Goal: Find specific page/section: Find specific page/section

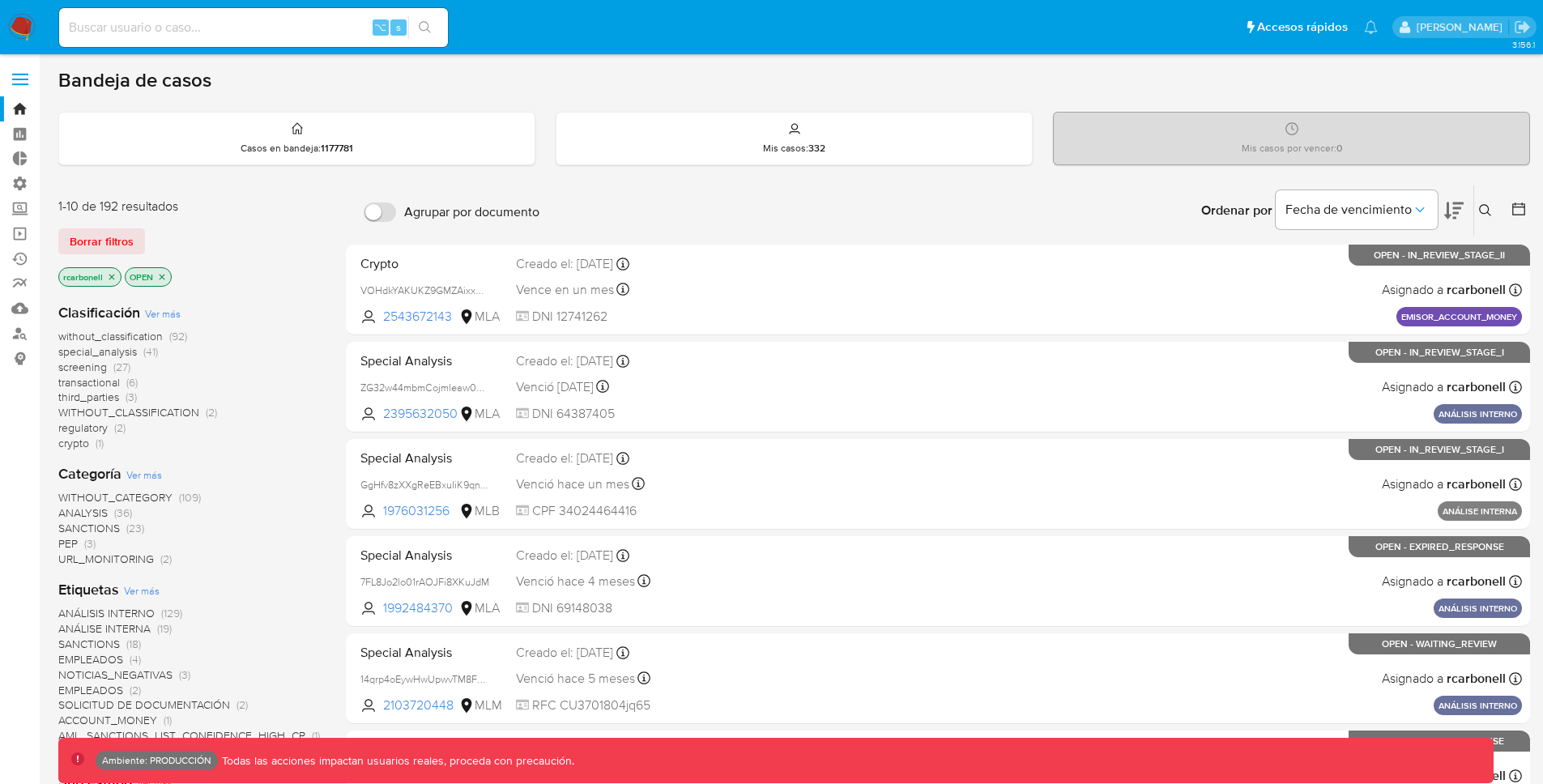
click at [30, 76] on label at bounding box center [20, 79] width 40 height 34
click at [0, 0] on input "checkbox" at bounding box center [0, 0] width 0 height 0
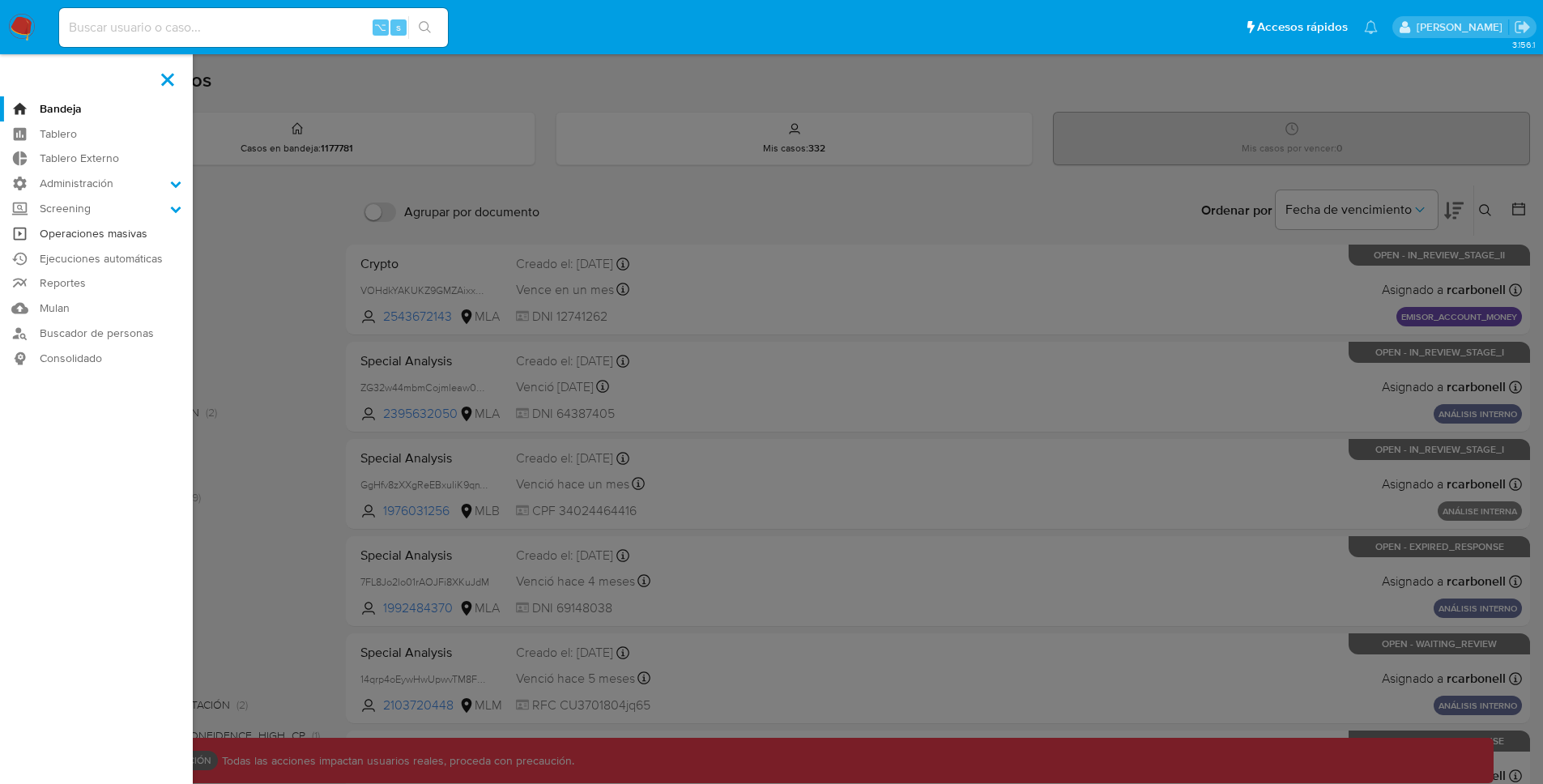
click at [106, 228] on link "Operaciones masivas" at bounding box center [96, 234] width 193 height 25
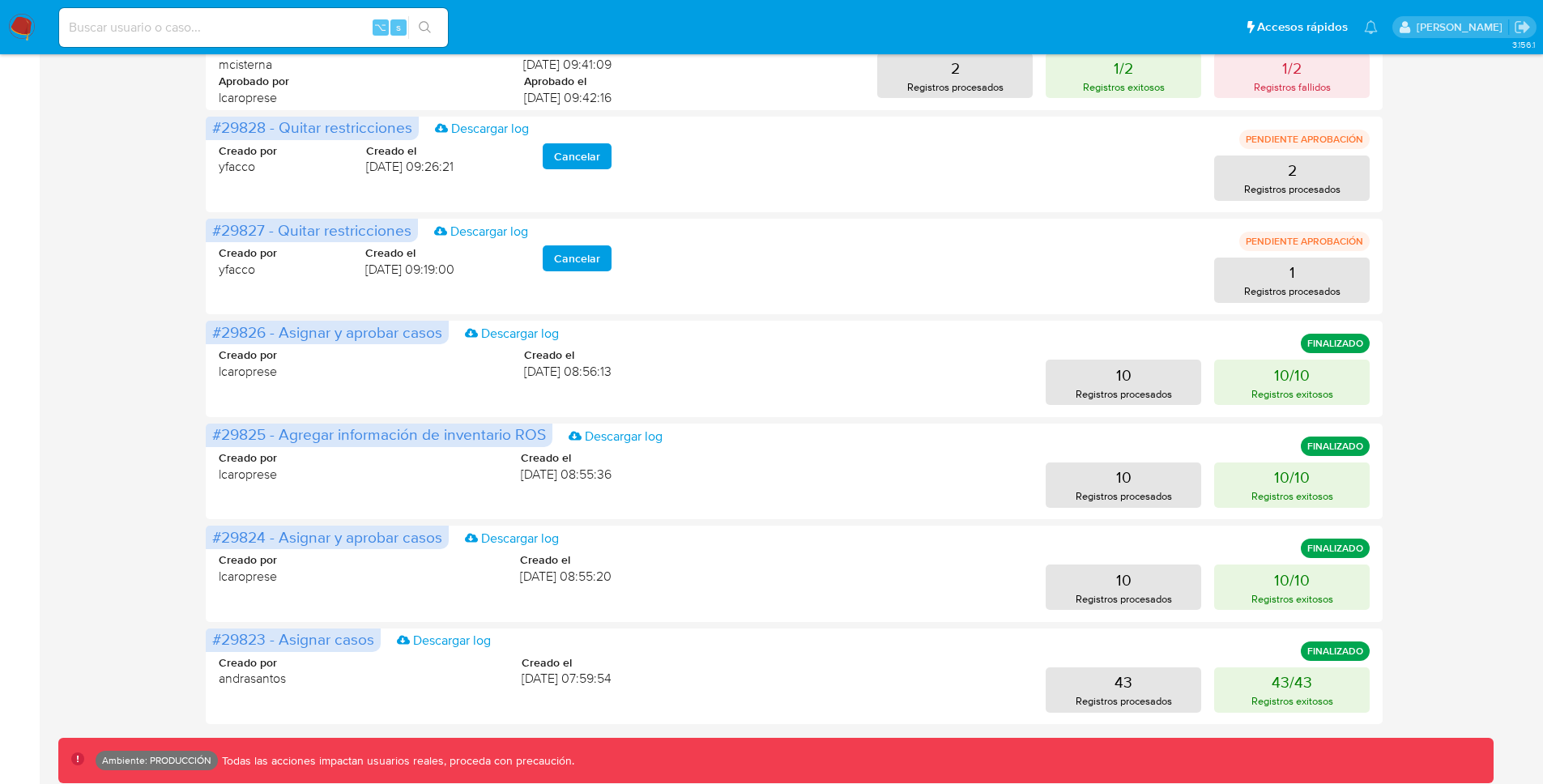
scroll to position [599, 0]
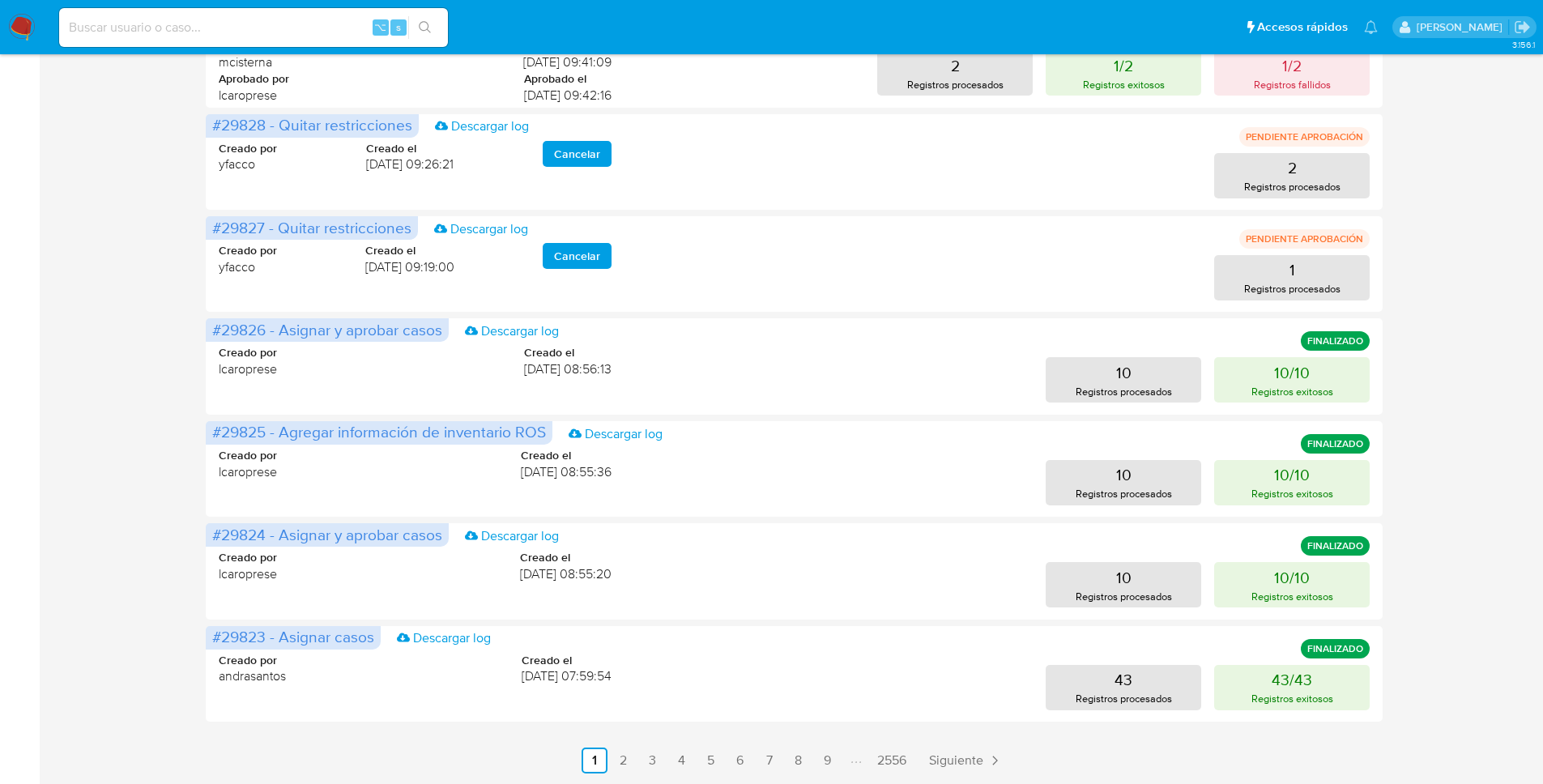
click at [1474, 495] on div "Operaciones masivas Crear operación Sólo puede haber hasta un máximo de 5 opera…" at bounding box center [793, 120] width 1471 height 1307
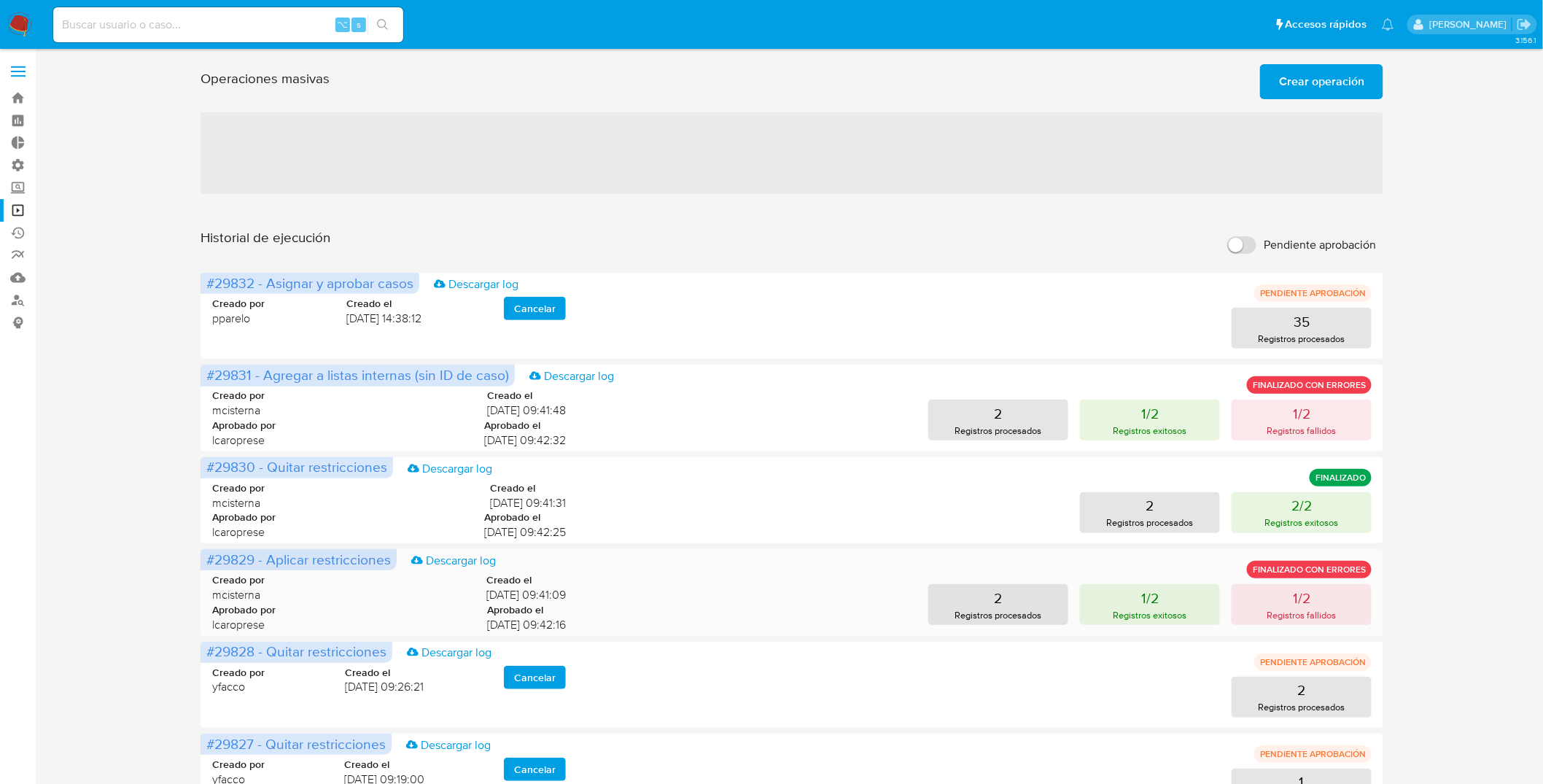
scroll to position [461, 0]
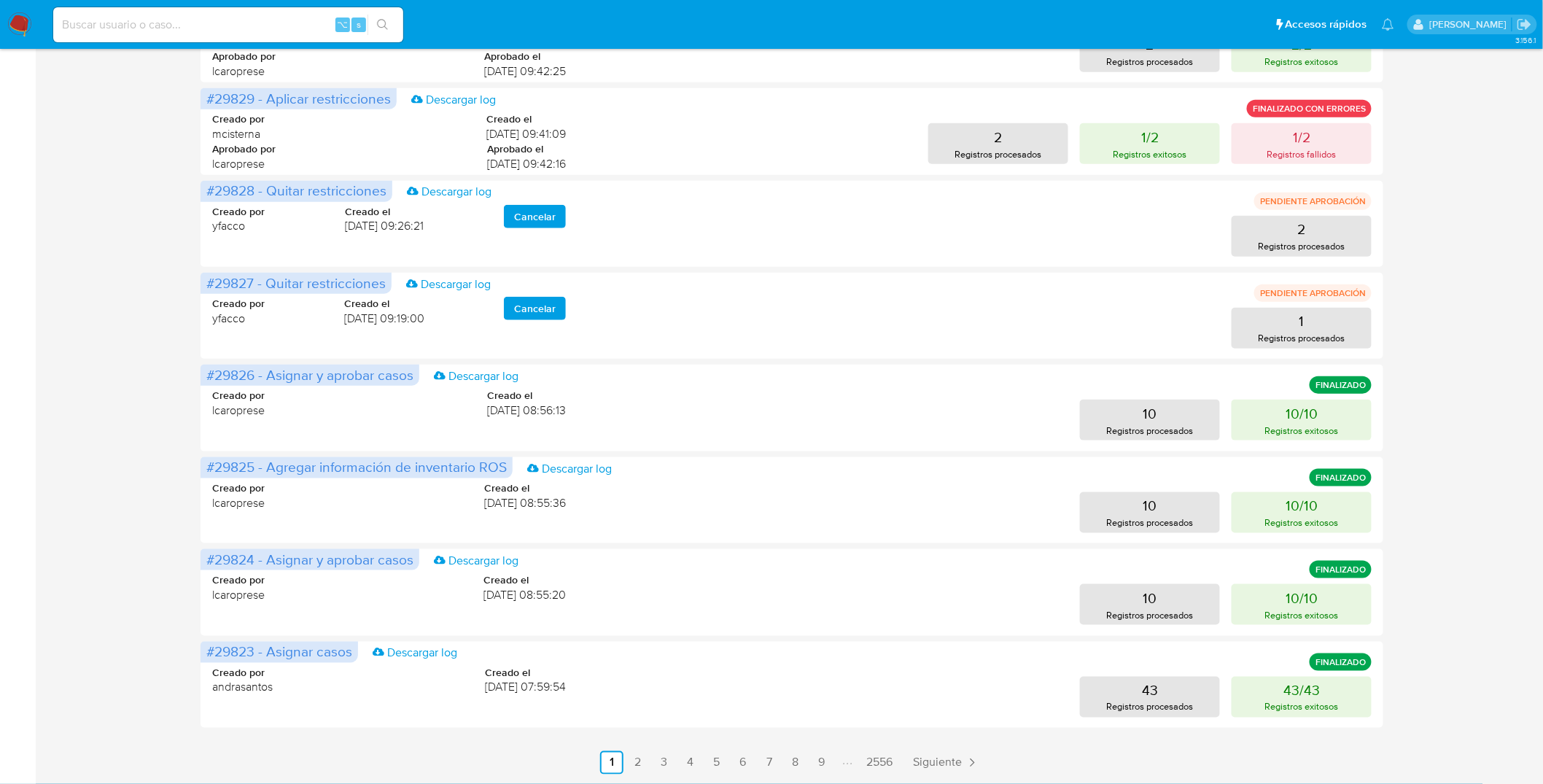
click at [641, 705] on main "3.156.1" at bounding box center [771, 162] width 1543 height 1245
click at [640, 705] on link "2" at bounding box center [638, 762] width 24 height 24
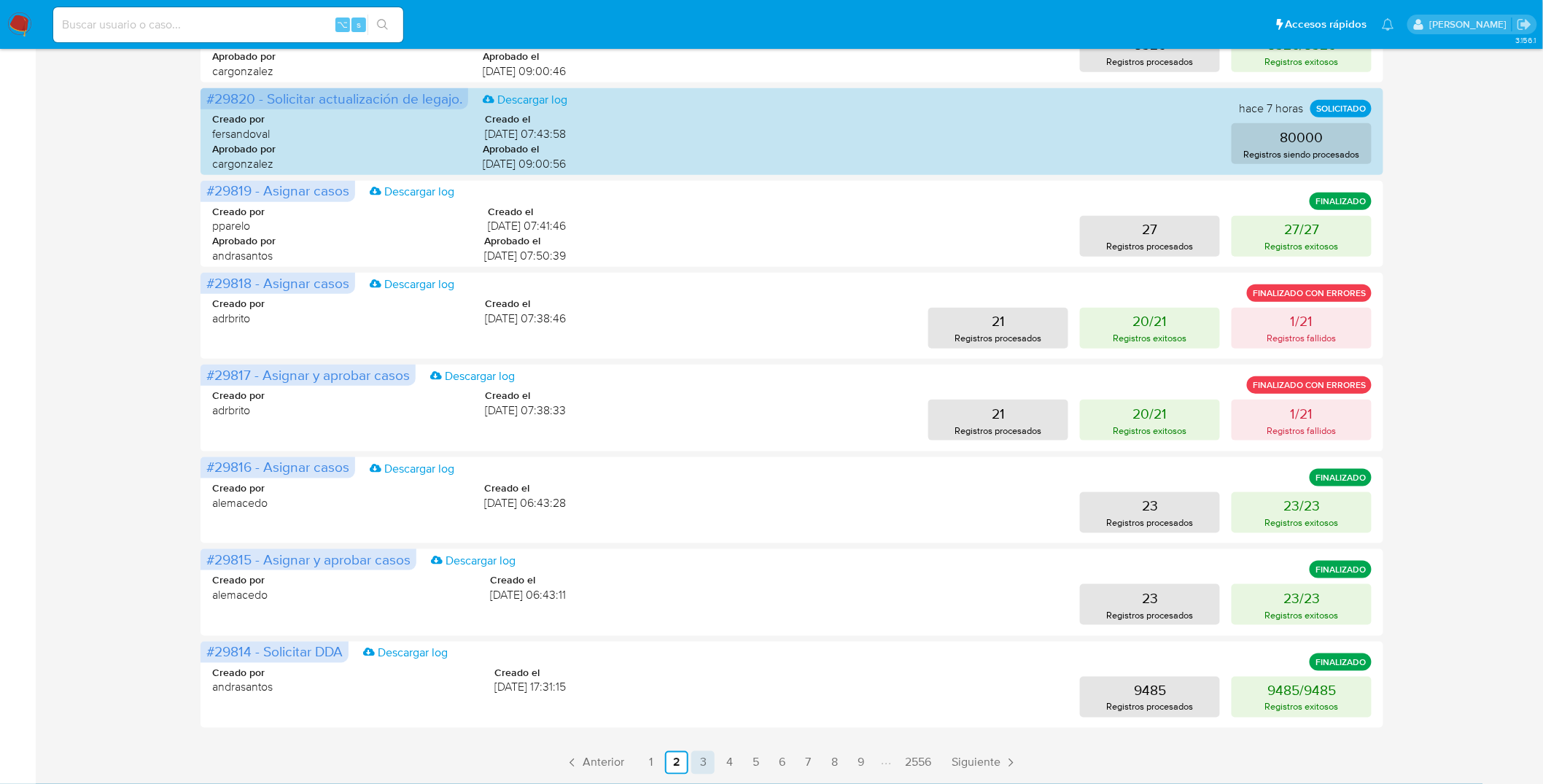
click at [702, 705] on link "3" at bounding box center [703, 762] width 24 height 24
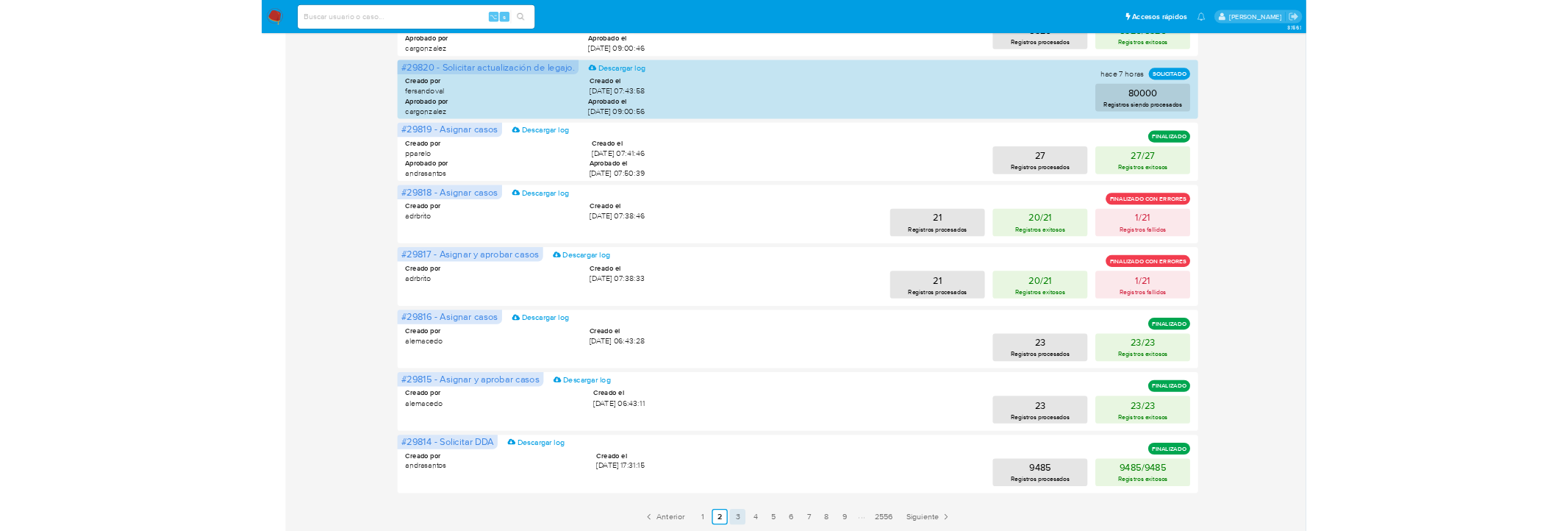
scroll to position [0, 0]
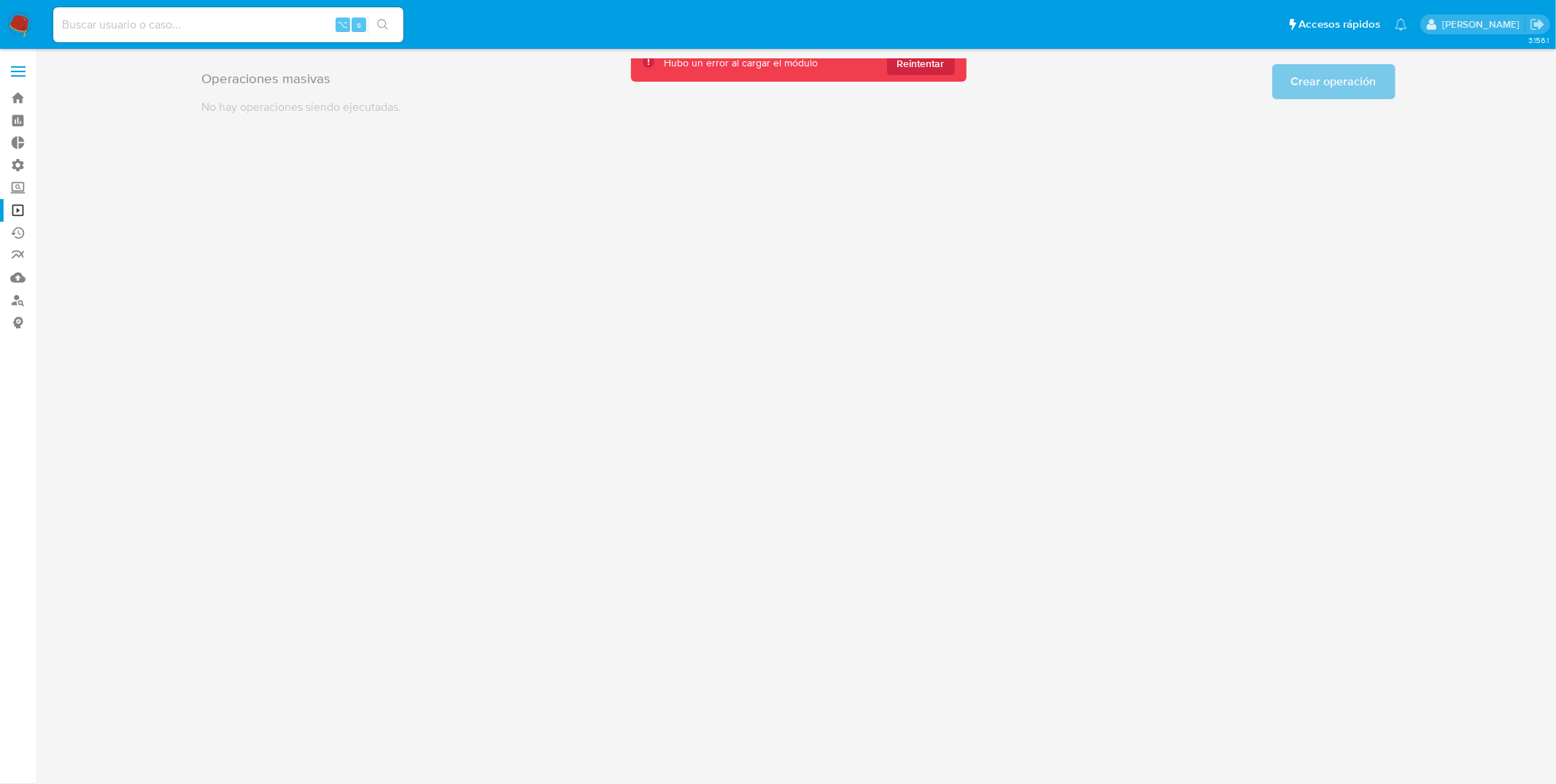
click at [700, 126] on div "3.156.1" at bounding box center [798, 416] width 1491 height 716
click at [855, 195] on div "3.156.1" at bounding box center [798, 416] width 1491 height 716
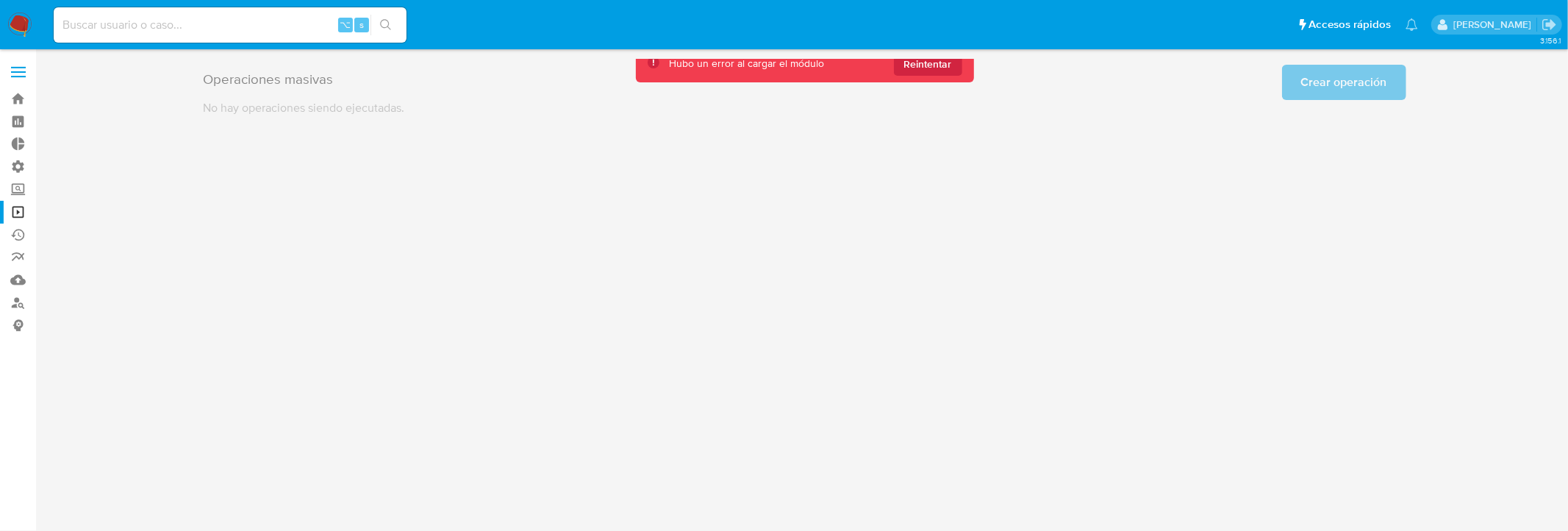
click at [342, 452] on div "3.156.1" at bounding box center [804, 290] width 1503 height 462
